Goal: Task Accomplishment & Management: Use online tool/utility

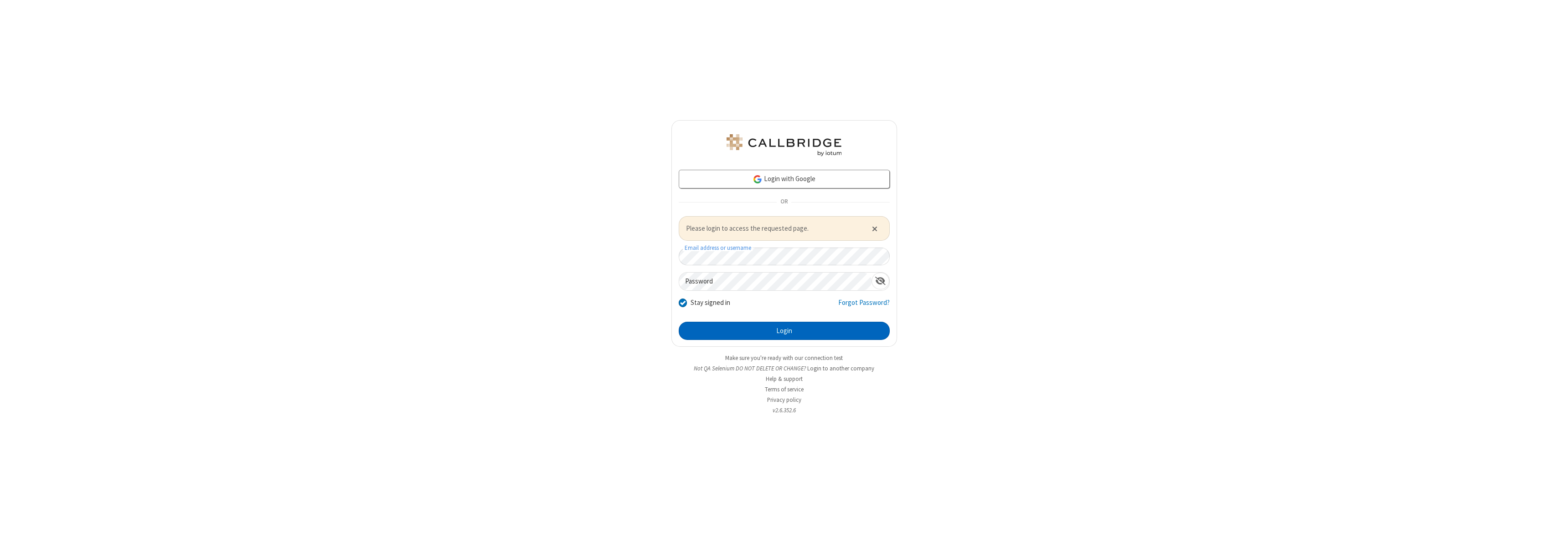
click at [784, 330] on button "Login" at bounding box center [784, 330] width 211 height 18
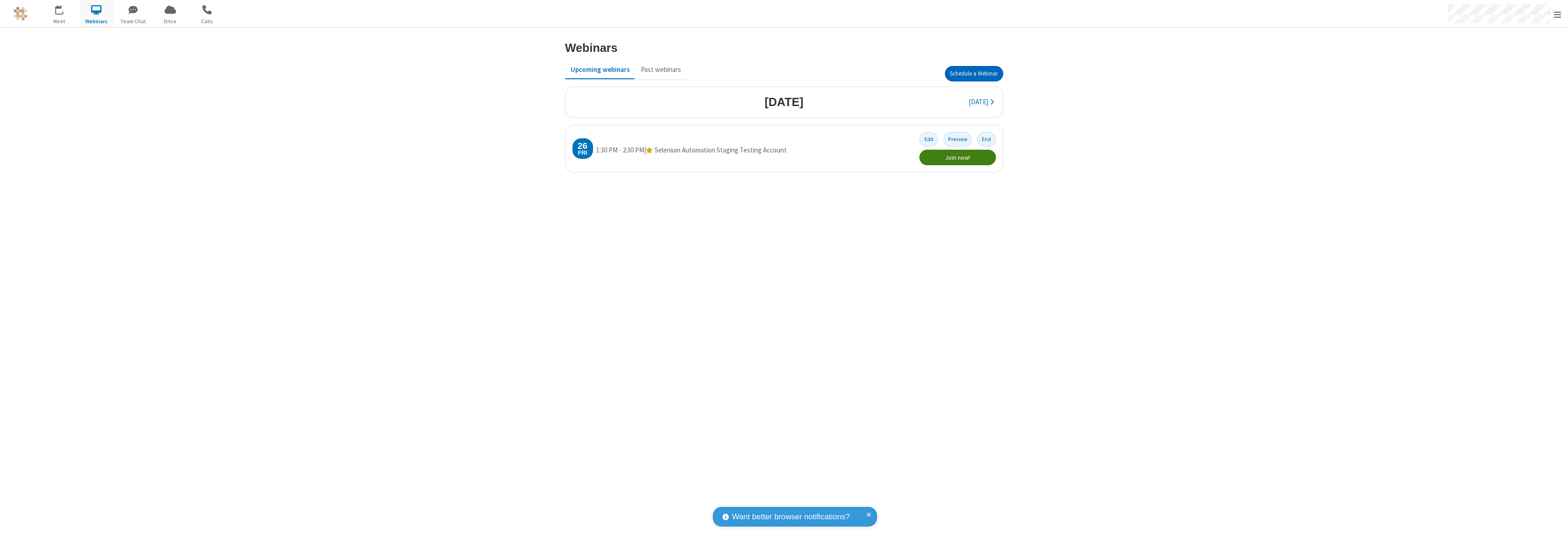
click at [973, 74] on button "Schedule a Webinar" at bounding box center [974, 74] width 58 height 15
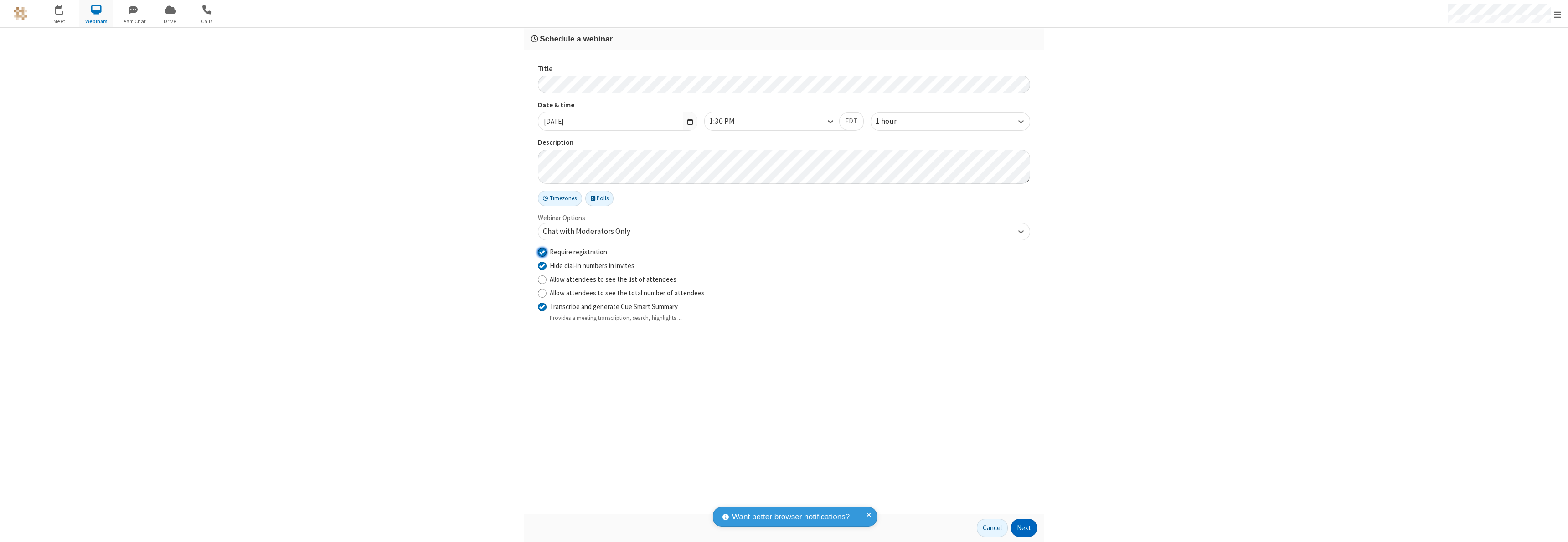
click at [542, 252] on input "Require registration" at bounding box center [542, 251] width 9 height 9
checkbox input "false"
click at [1024, 528] on button "Next" at bounding box center [1024, 527] width 26 height 18
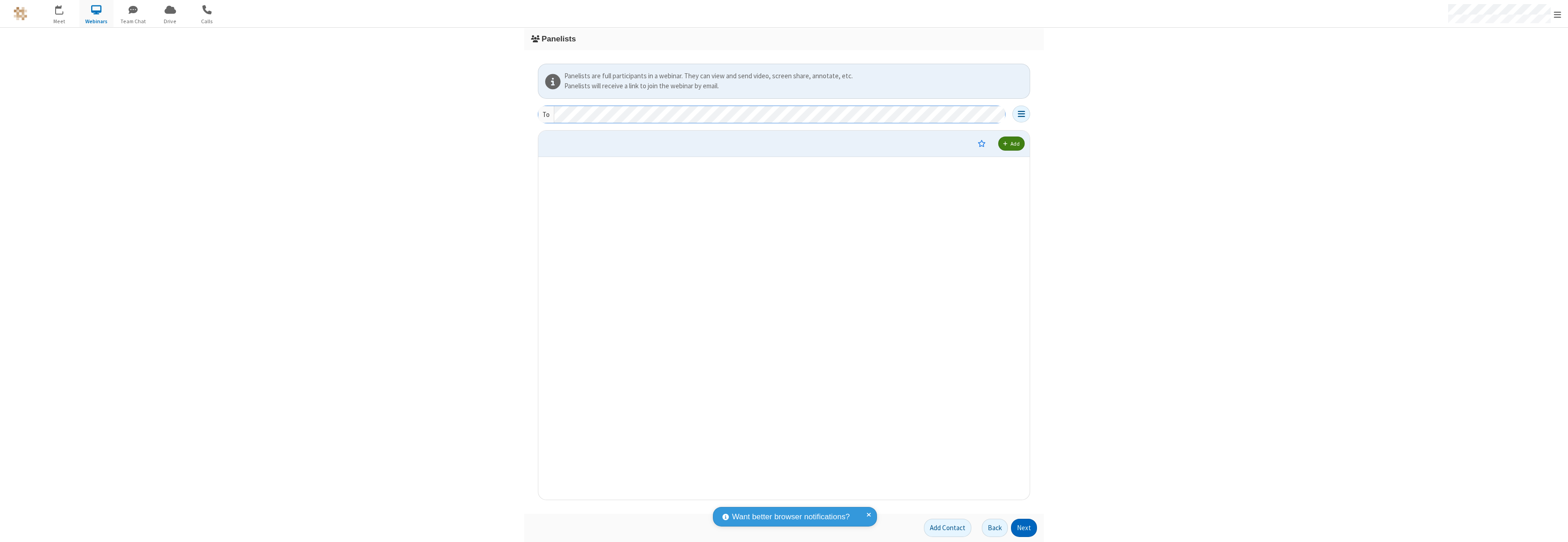
click at [1024, 528] on button "Next" at bounding box center [1024, 527] width 26 height 18
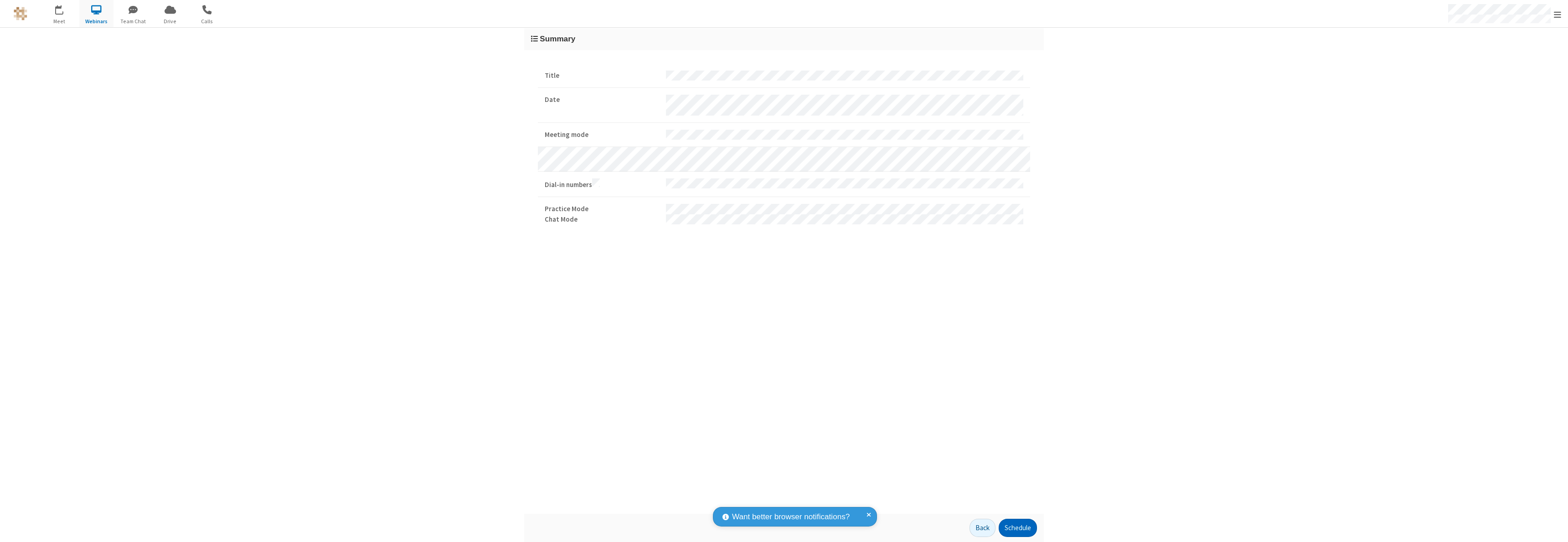
click at [1017, 528] on button "Schedule" at bounding box center [1017, 527] width 39 height 18
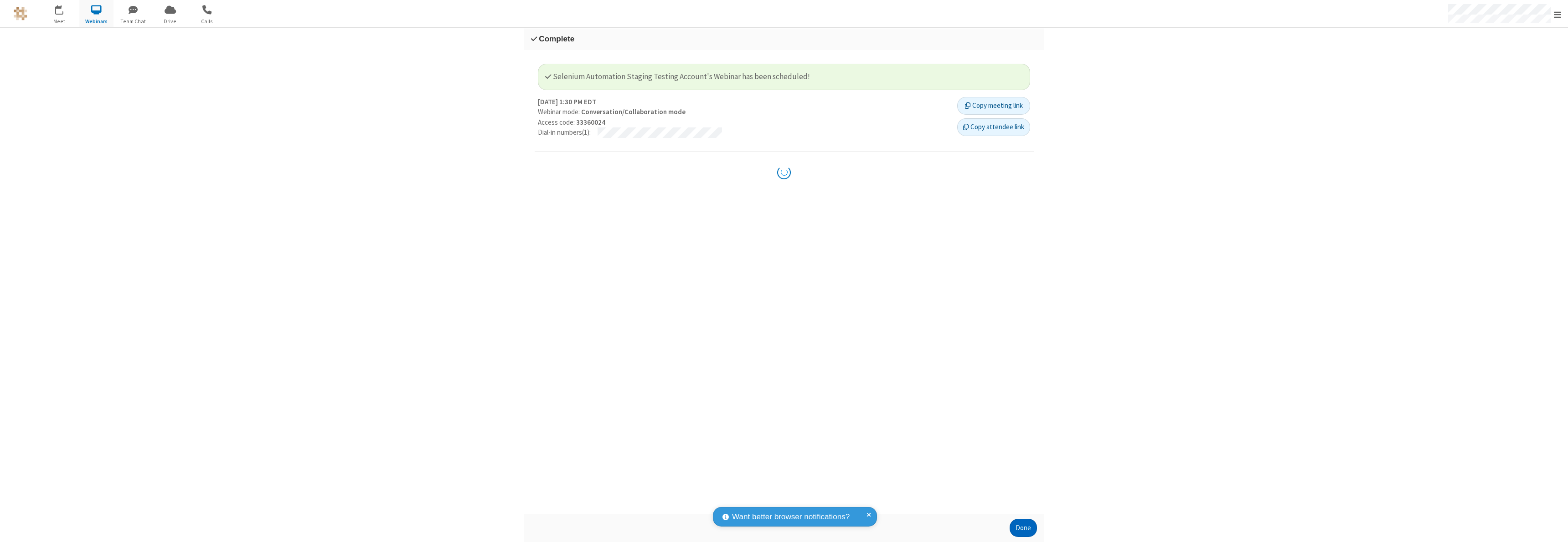
click at [1023, 528] on button "Done" at bounding box center [1023, 527] width 27 height 18
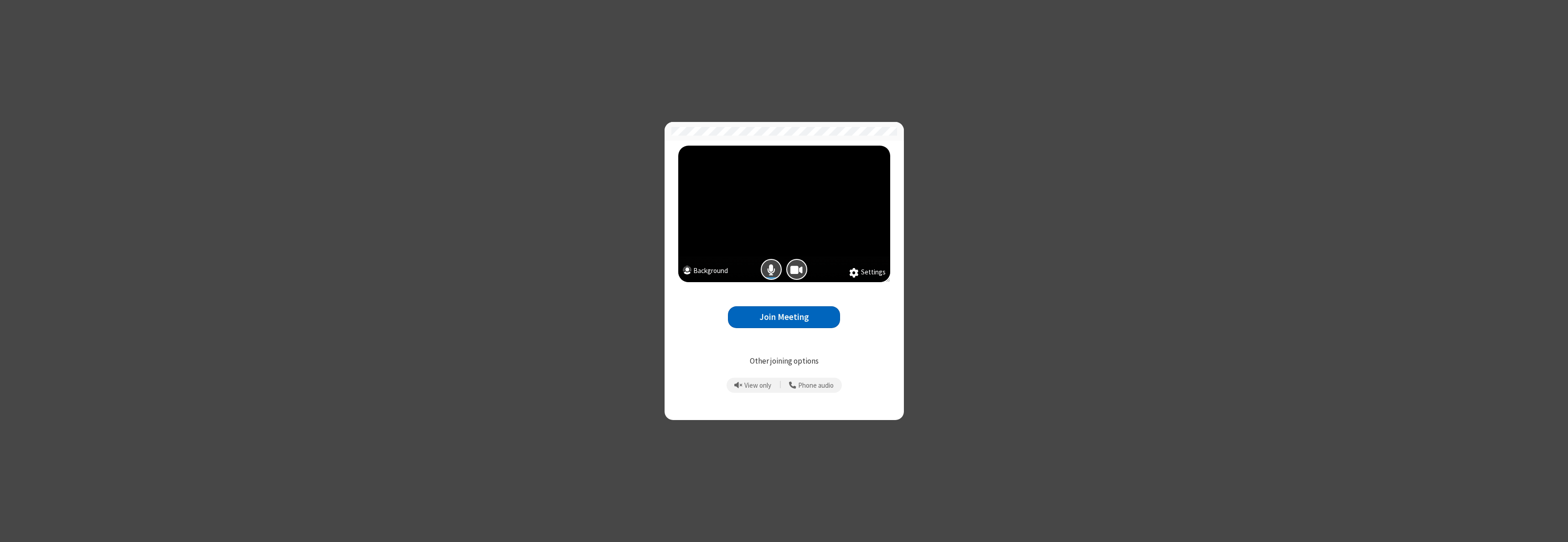
click at [784, 317] on button "Join Meeting" at bounding box center [784, 317] width 112 height 22
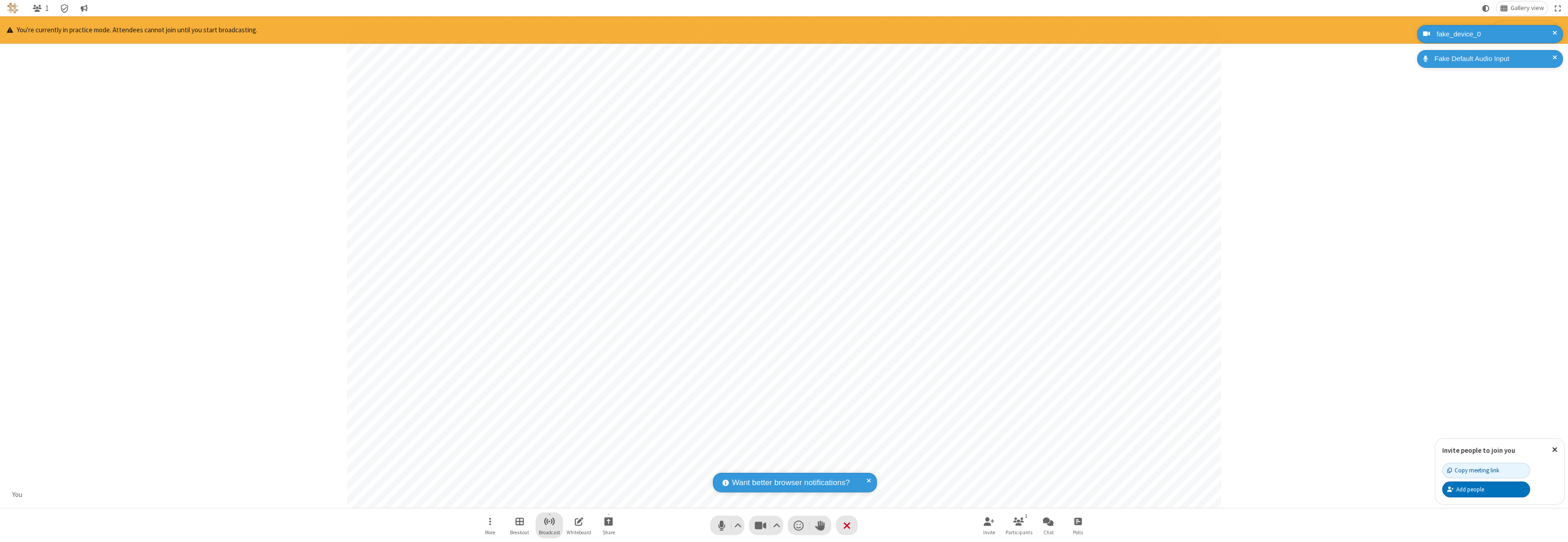
click at [548, 521] on span "Start broadcast" at bounding box center [548, 521] width 11 height 11
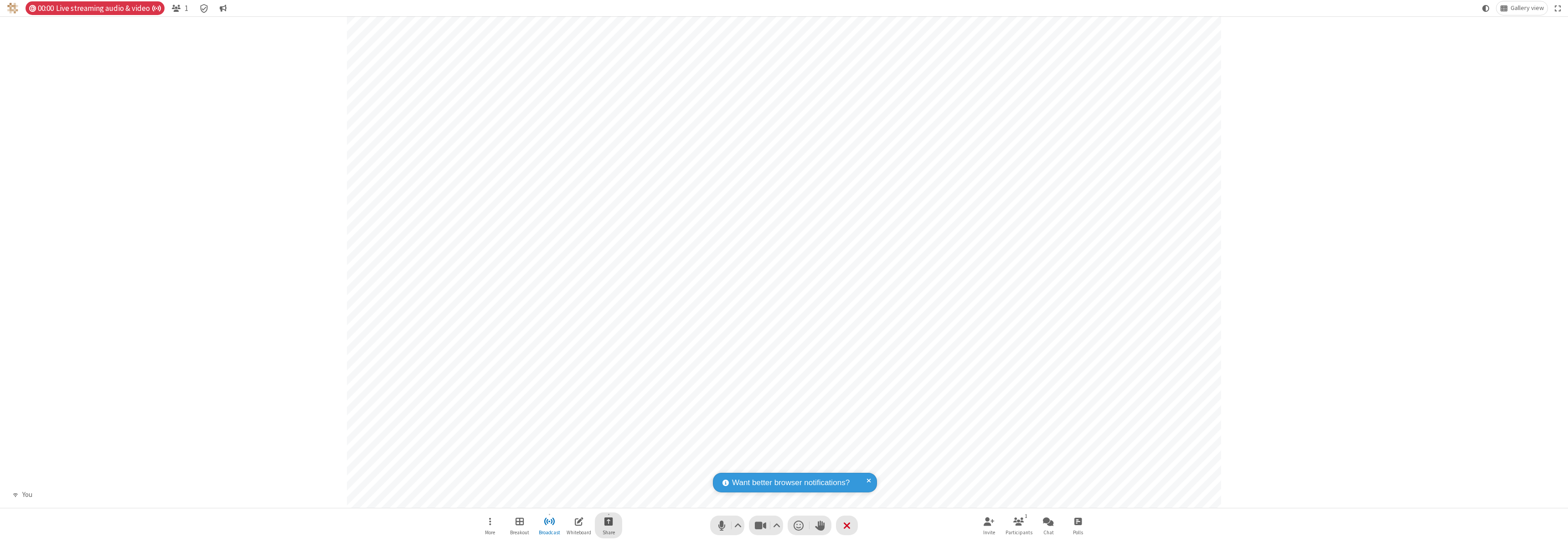
click at [608, 521] on span "Start sharing" at bounding box center [608, 521] width 9 height 11
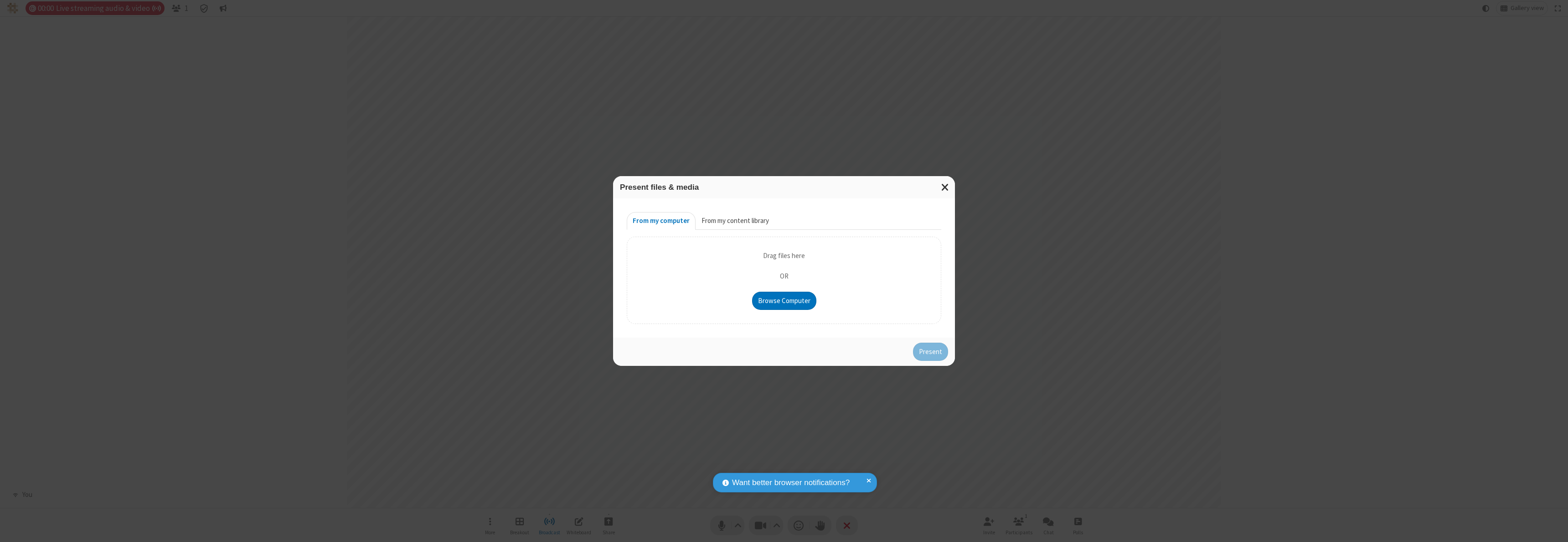
click at [734, 221] on button "From my content library" at bounding box center [735, 220] width 79 height 18
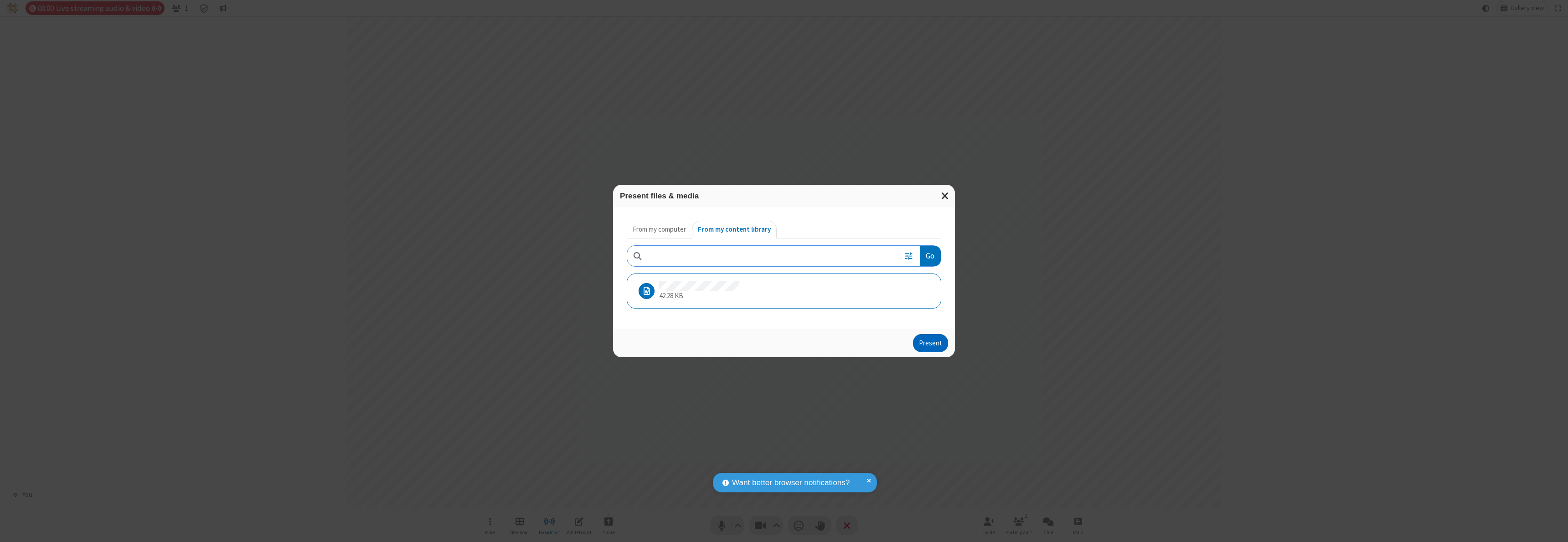
click at [931, 343] on button "Present" at bounding box center [930, 343] width 35 height 18
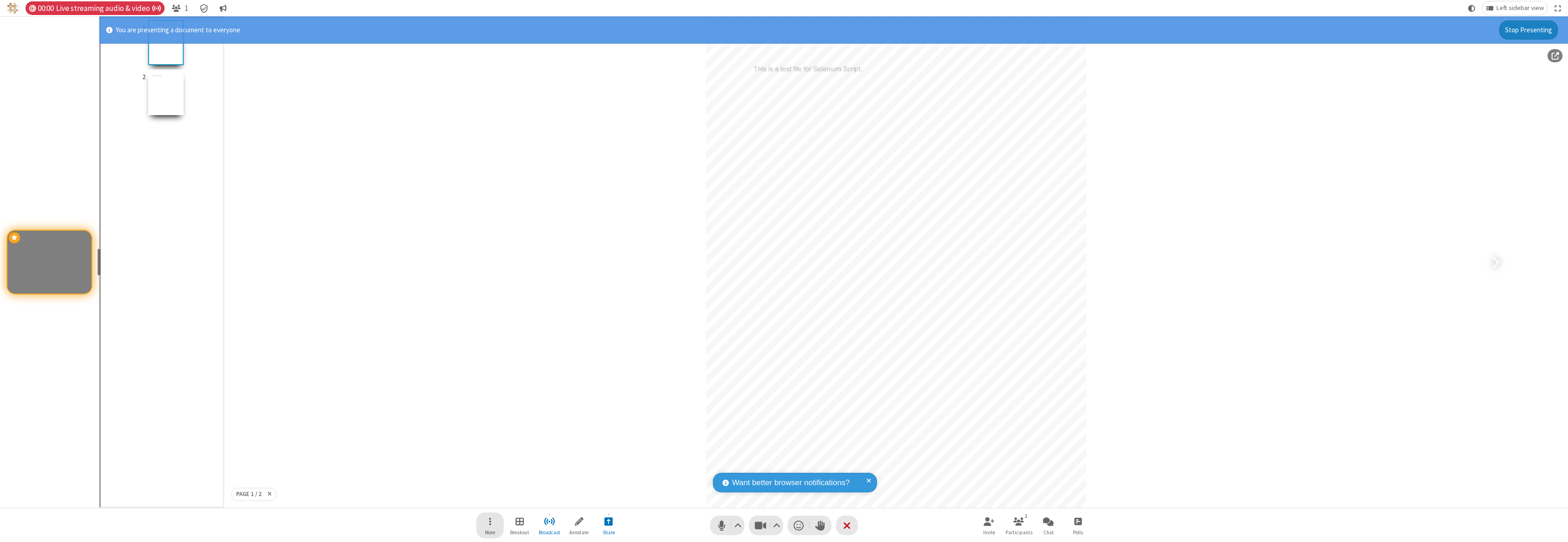
click at [490, 526] on span "Open menu" at bounding box center [490, 521] width 3 height 11
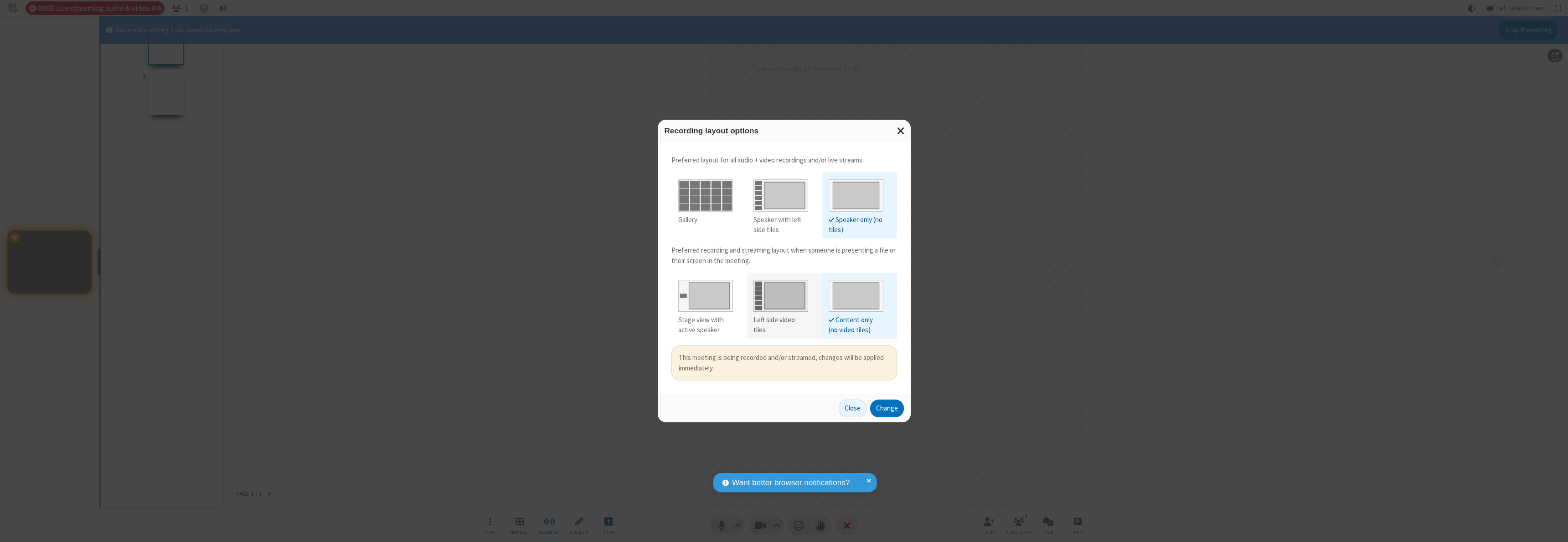
click at [780, 320] on div "Left side video tiles" at bounding box center [781, 325] width 55 height 21
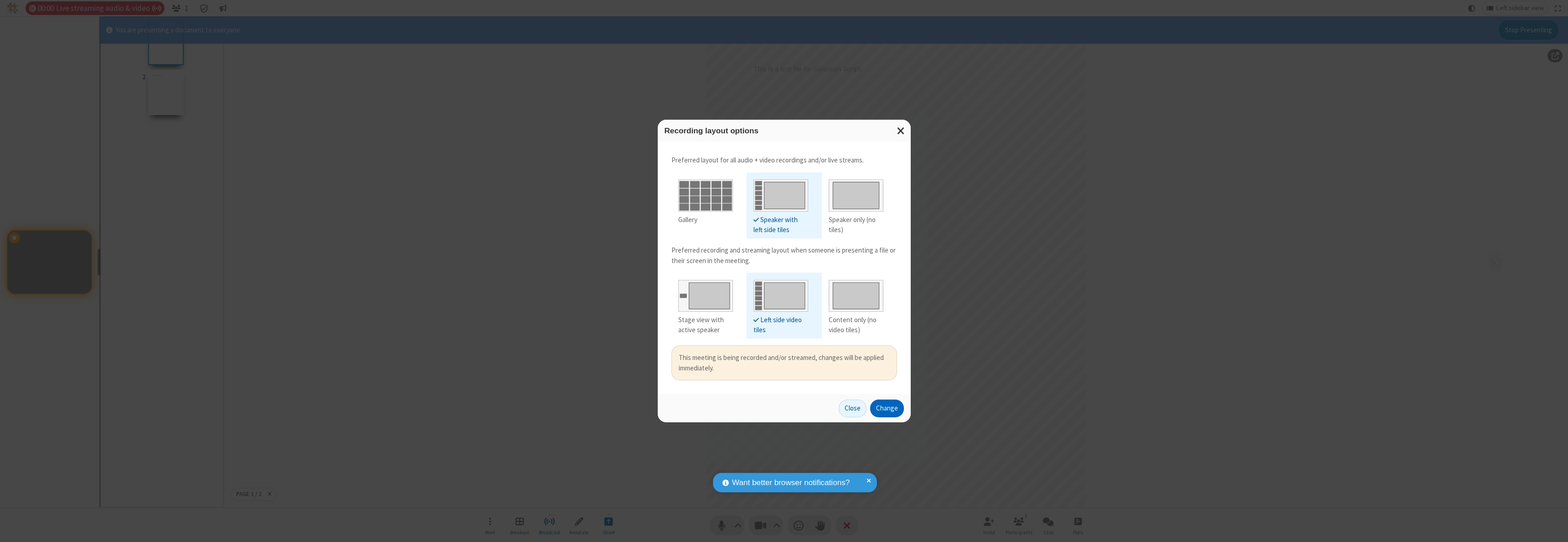
click at [887, 408] on button "Change" at bounding box center [887, 408] width 33 height 18
click at [852, 408] on button "Close" at bounding box center [852, 408] width 27 height 18
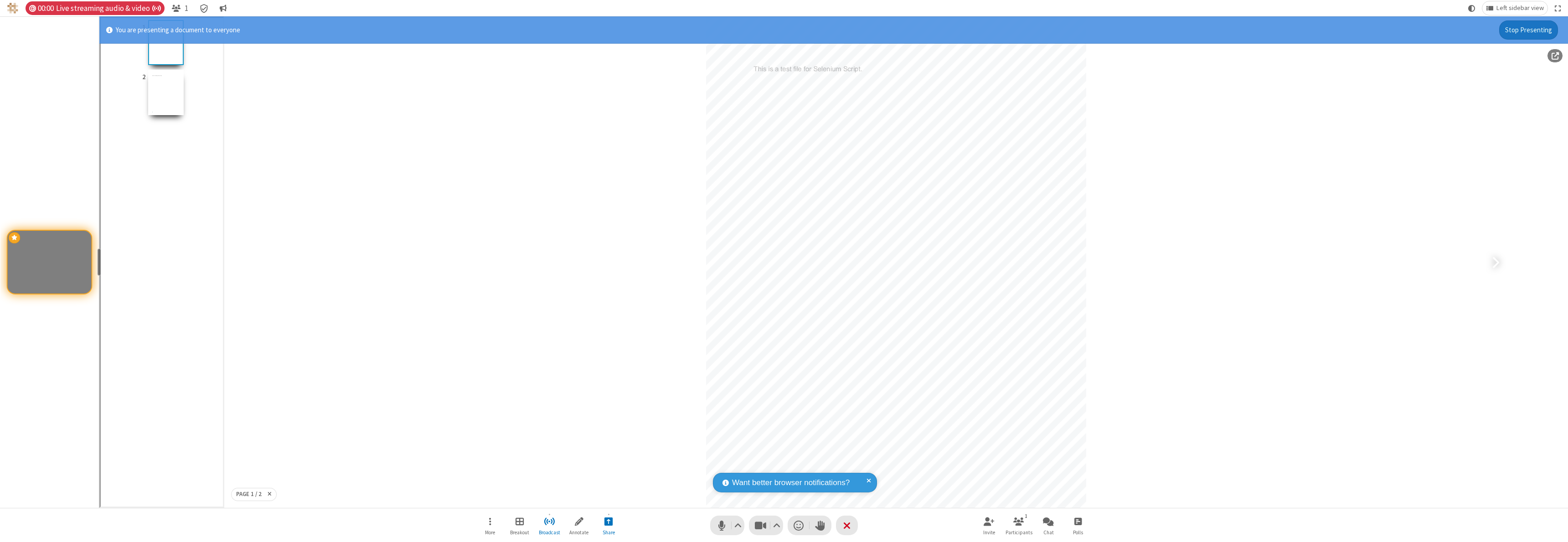
click at [1529, 30] on button "Stop Presenting" at bounding box center [1528, 30] width 58 height 19
